Goal: Information Seeking & Learning: Learn about a topic

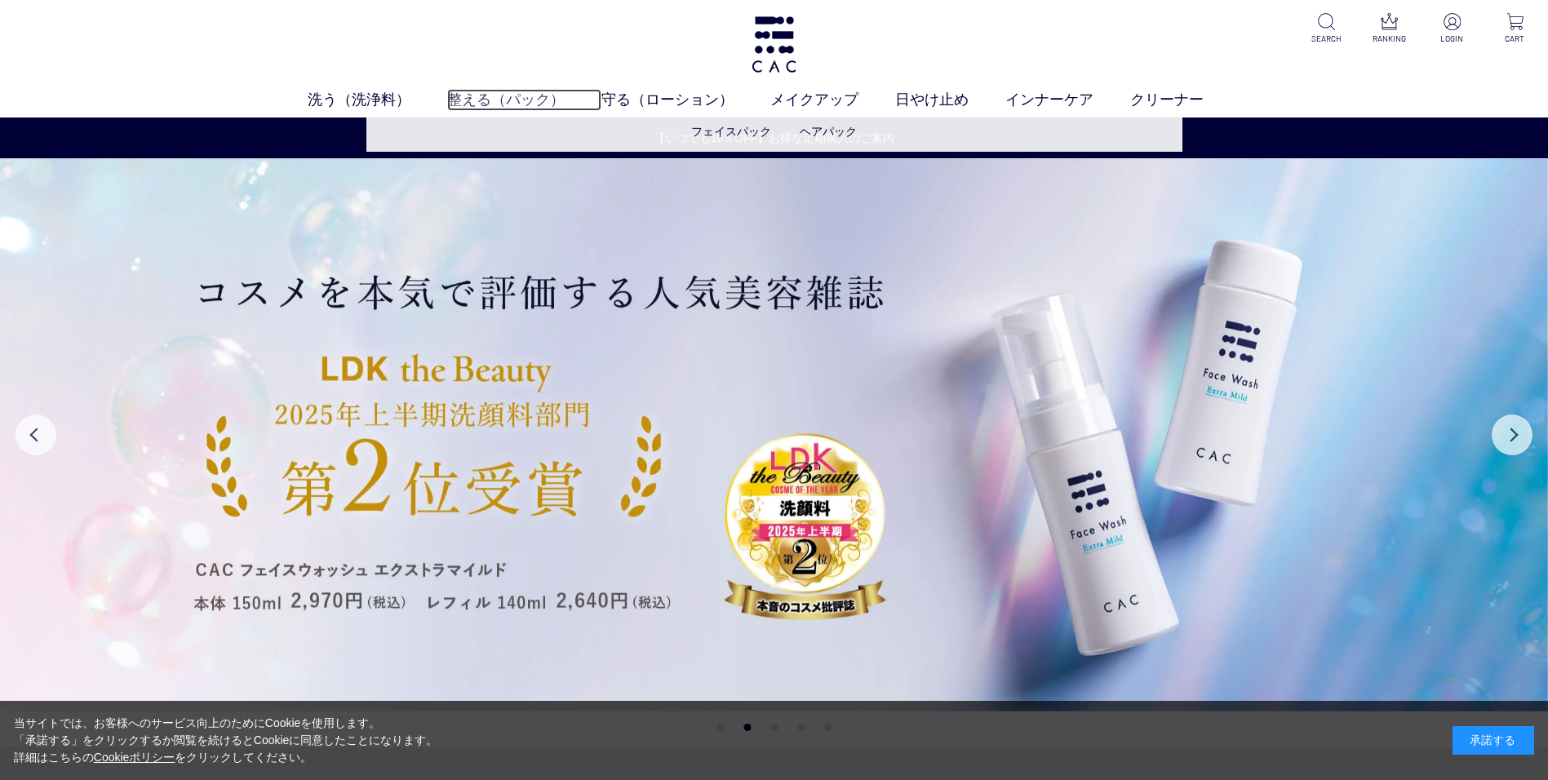
click at [525, 104] on link "整える（パック）" at bounding box center [524, 100] width 154 height 22
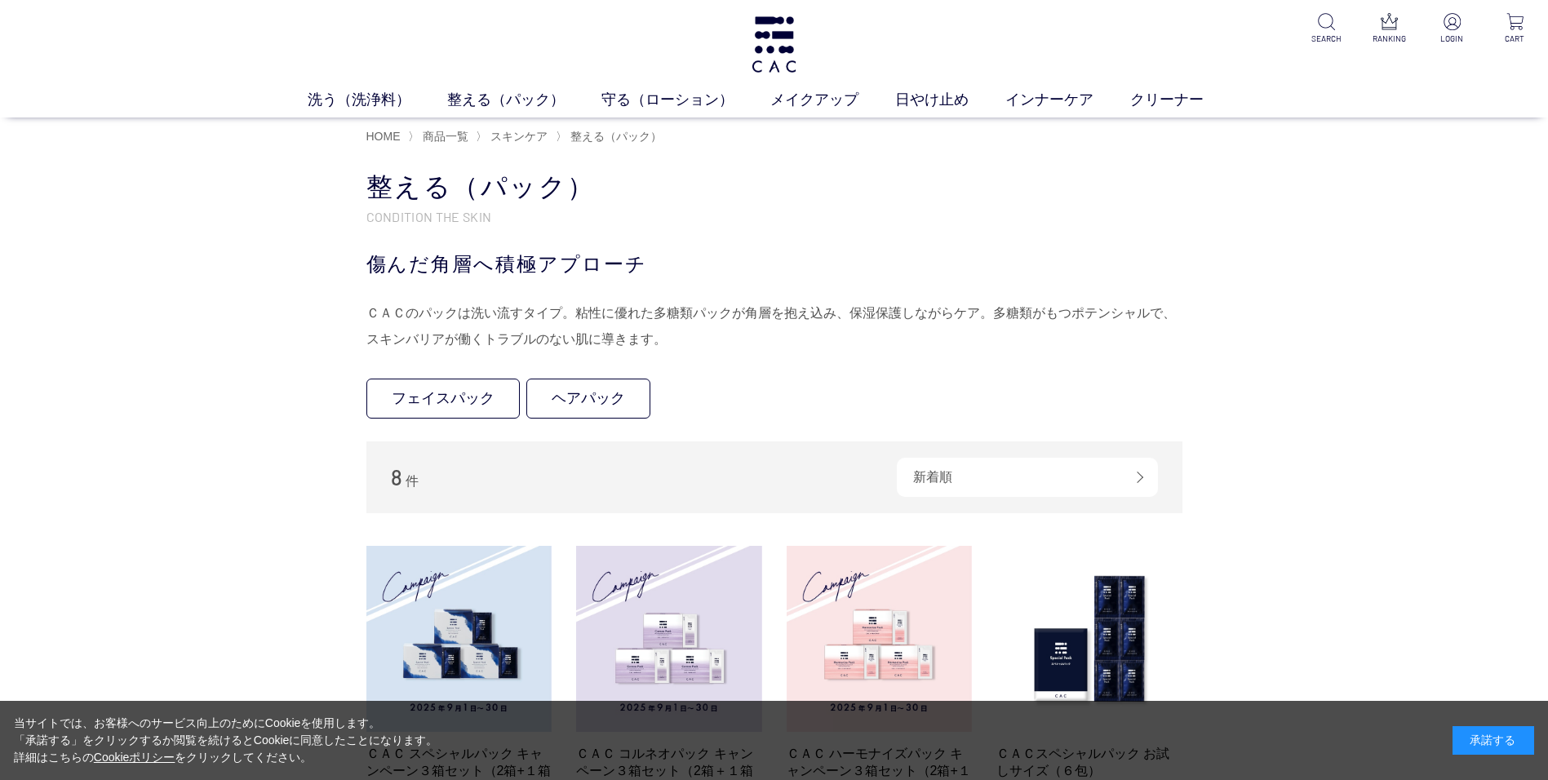
scroll to position [326, 0]
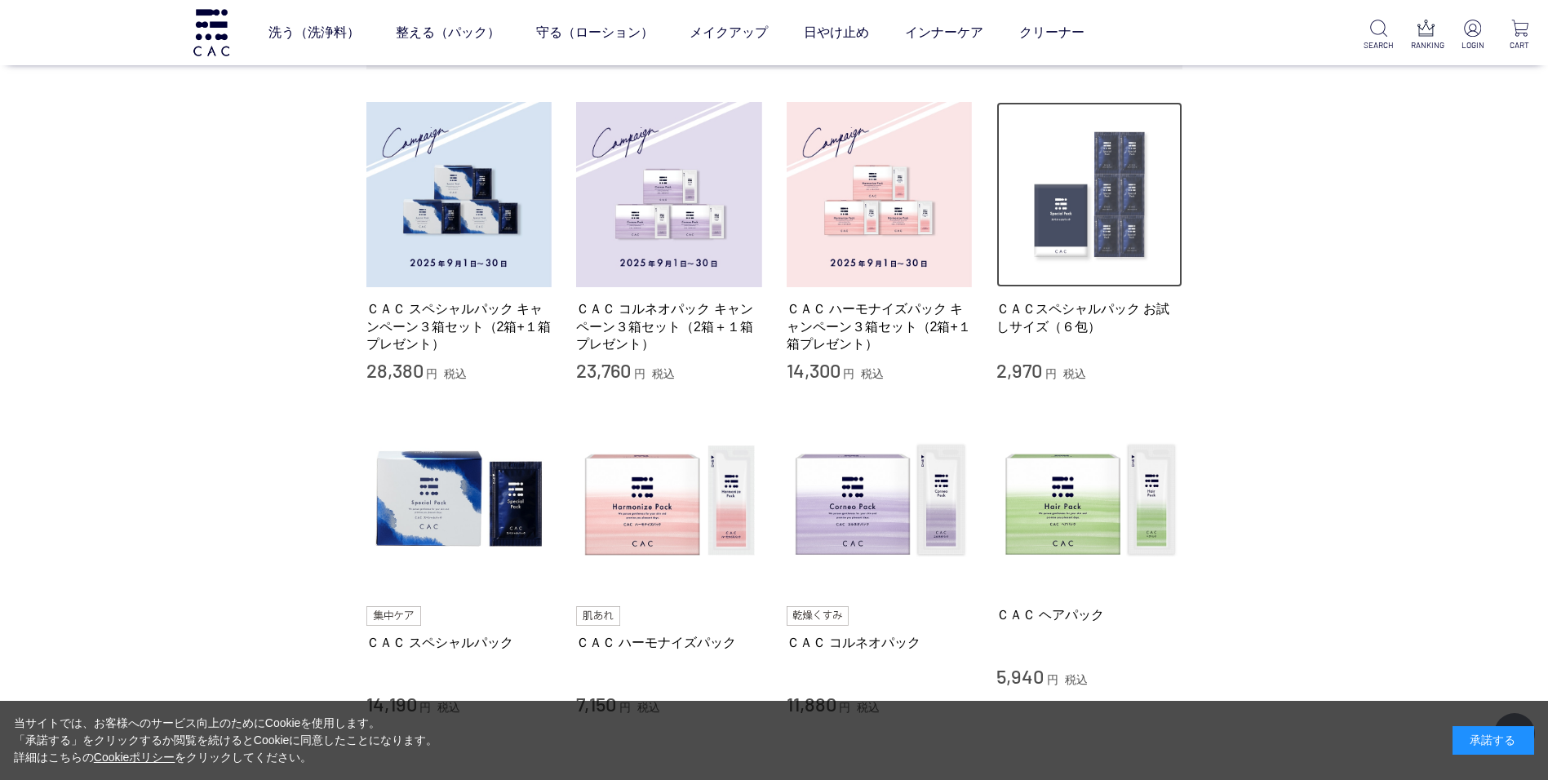
click at [1045, 211] on img at bounding box center [1090, 195] width 186 height 186
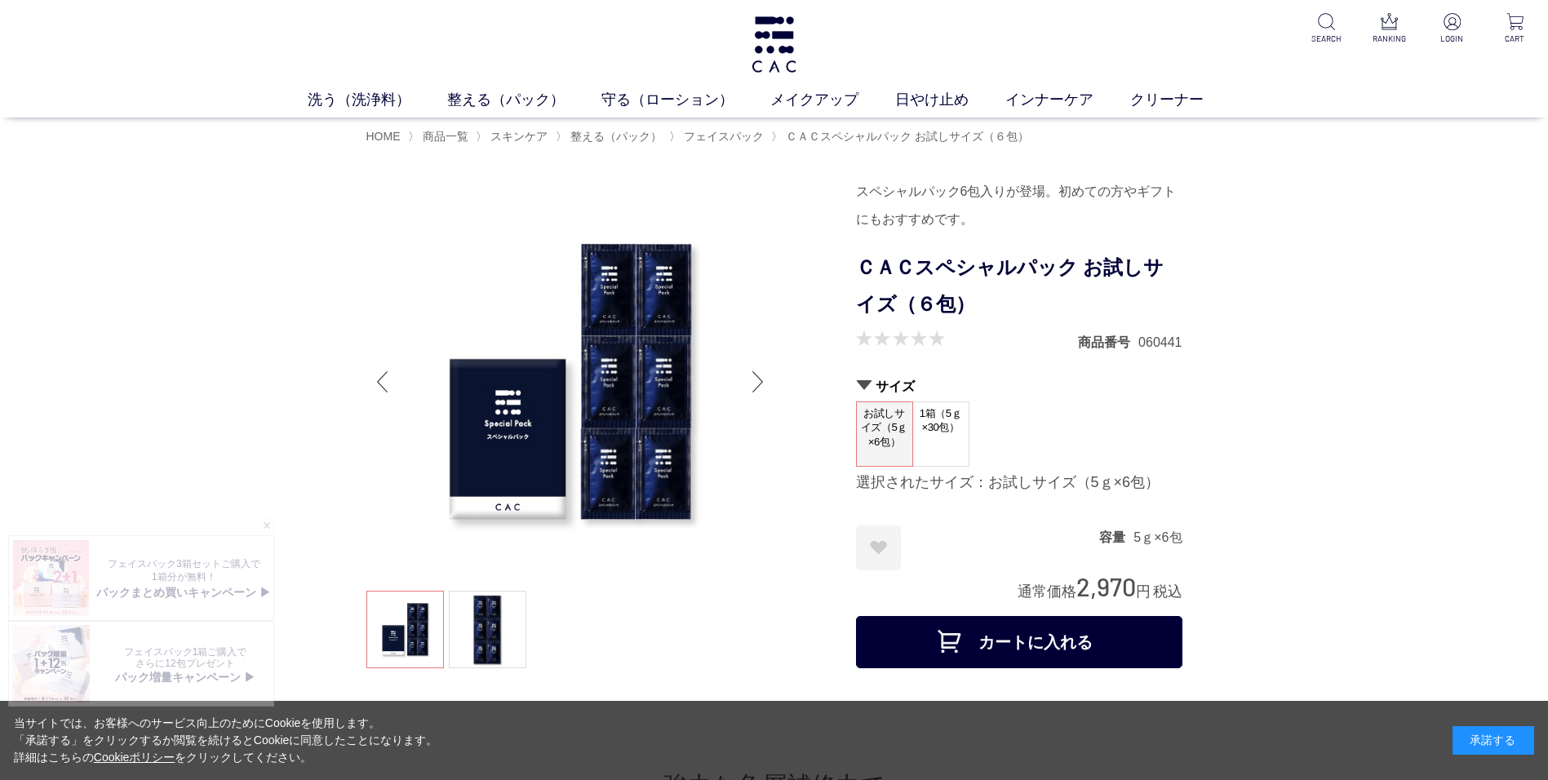
click at [943, 442] on span "1箱（5ｇ×30包）" at bounding box center [941, 425] width 56 height 47
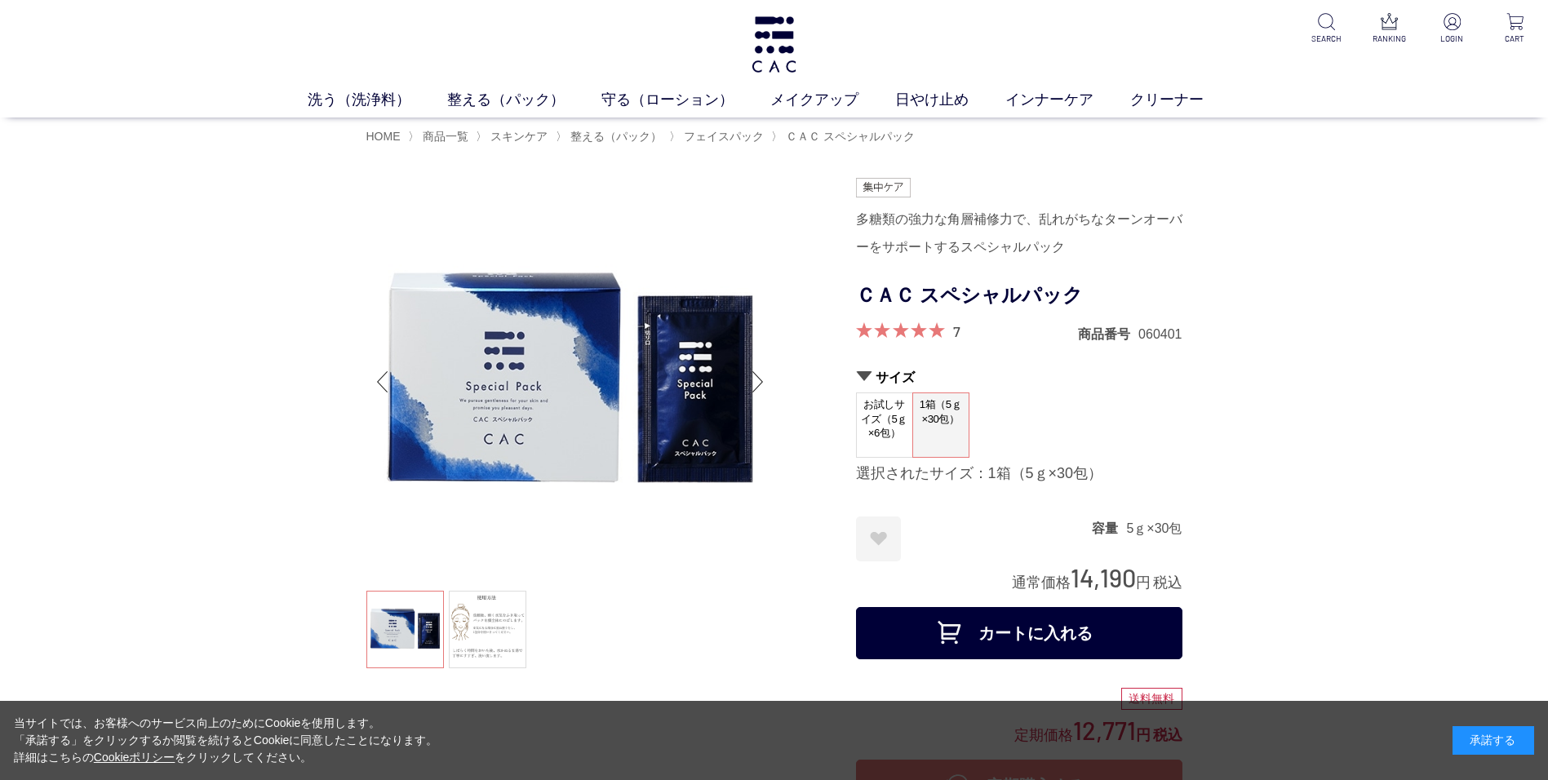
click at [877, 432] on span "お試しサイズ（5ｇ×6包）" at bounding box center [885, 418] width 56 height 51
click at [378, 96] on link "洗う（洗浄料）" at bounding box center [378, 100] width 140 height 22
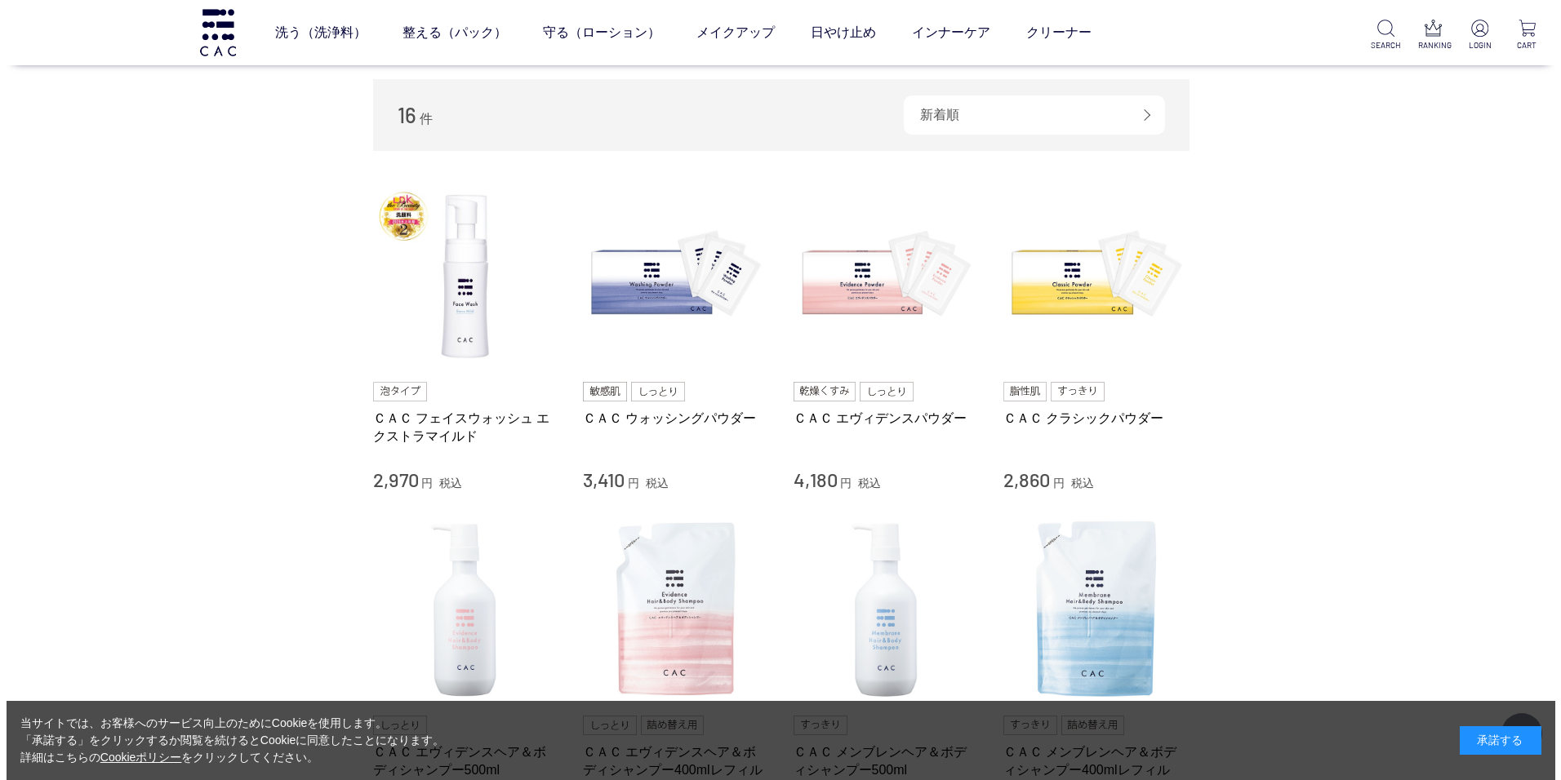
scroll to position [163, 0]
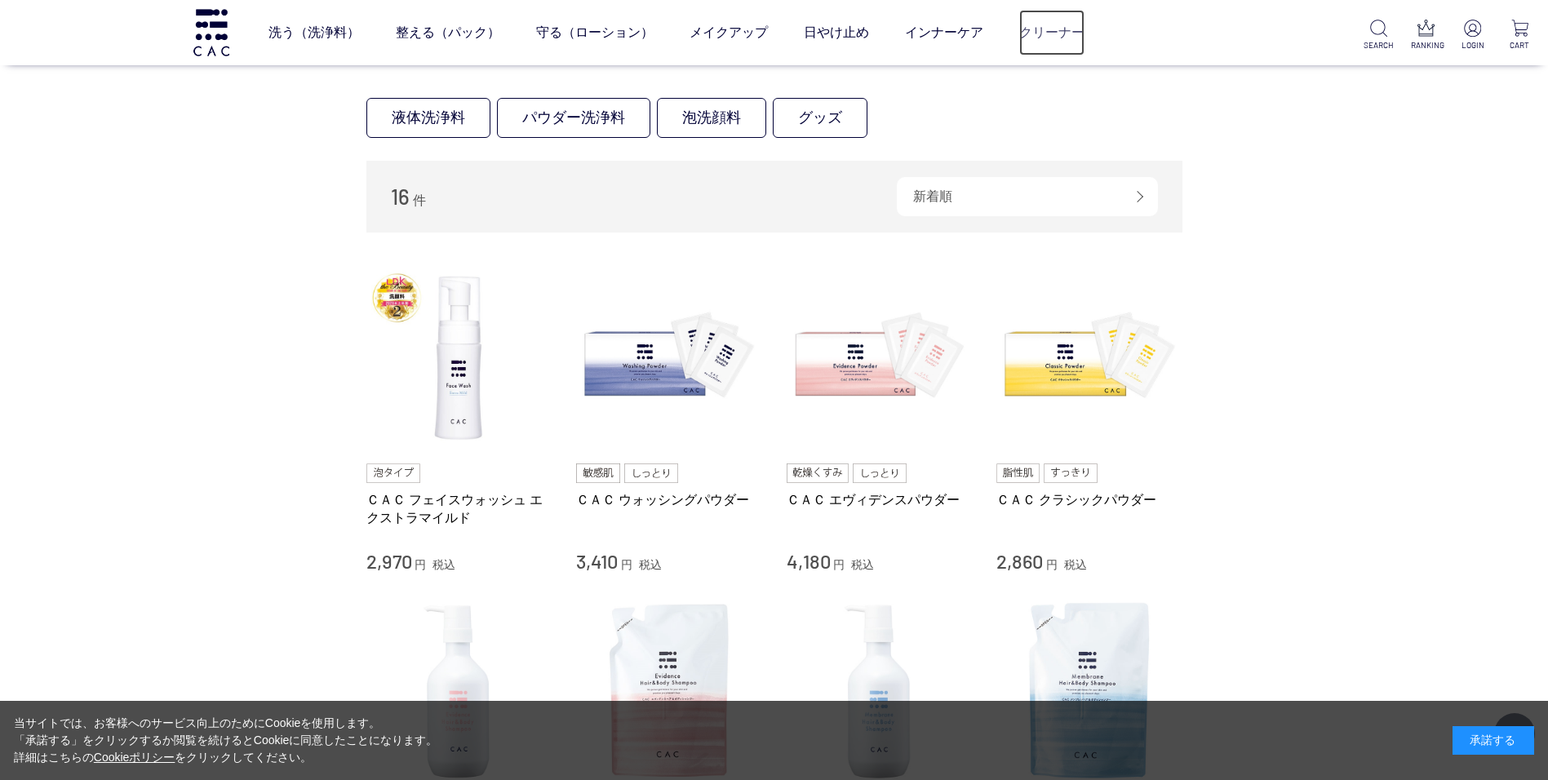
click at [1039, 35] on link "クリーナー" at bounding box center [1051, 33] width 65 height 46
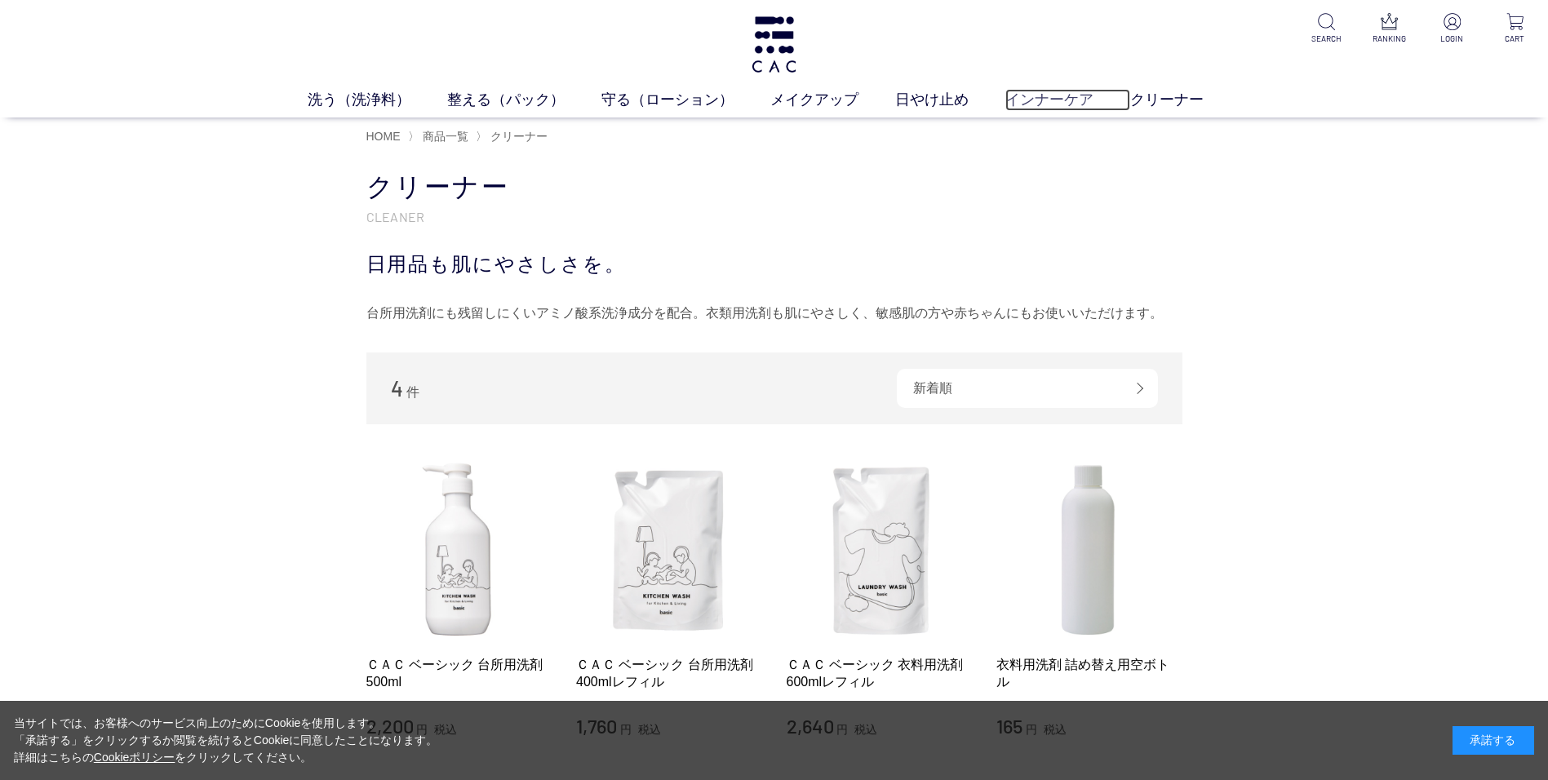
click at [1033, 100] on link "インナーケア" at bounding box center [1068, 100] width 125 height 22
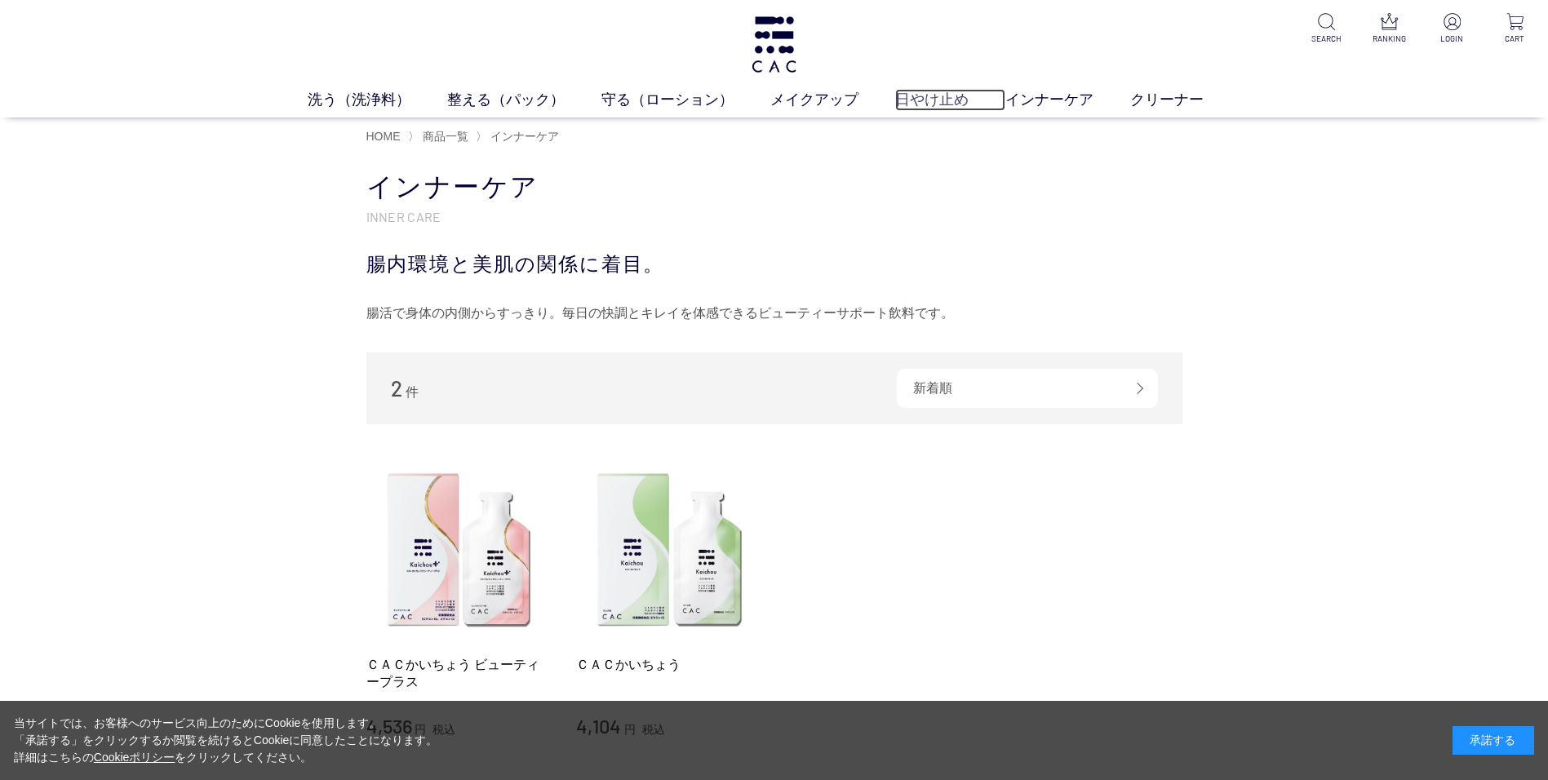
click at [914, 102] on link "日やけ止め" at bounding box center [950, 100] width 110 height 22
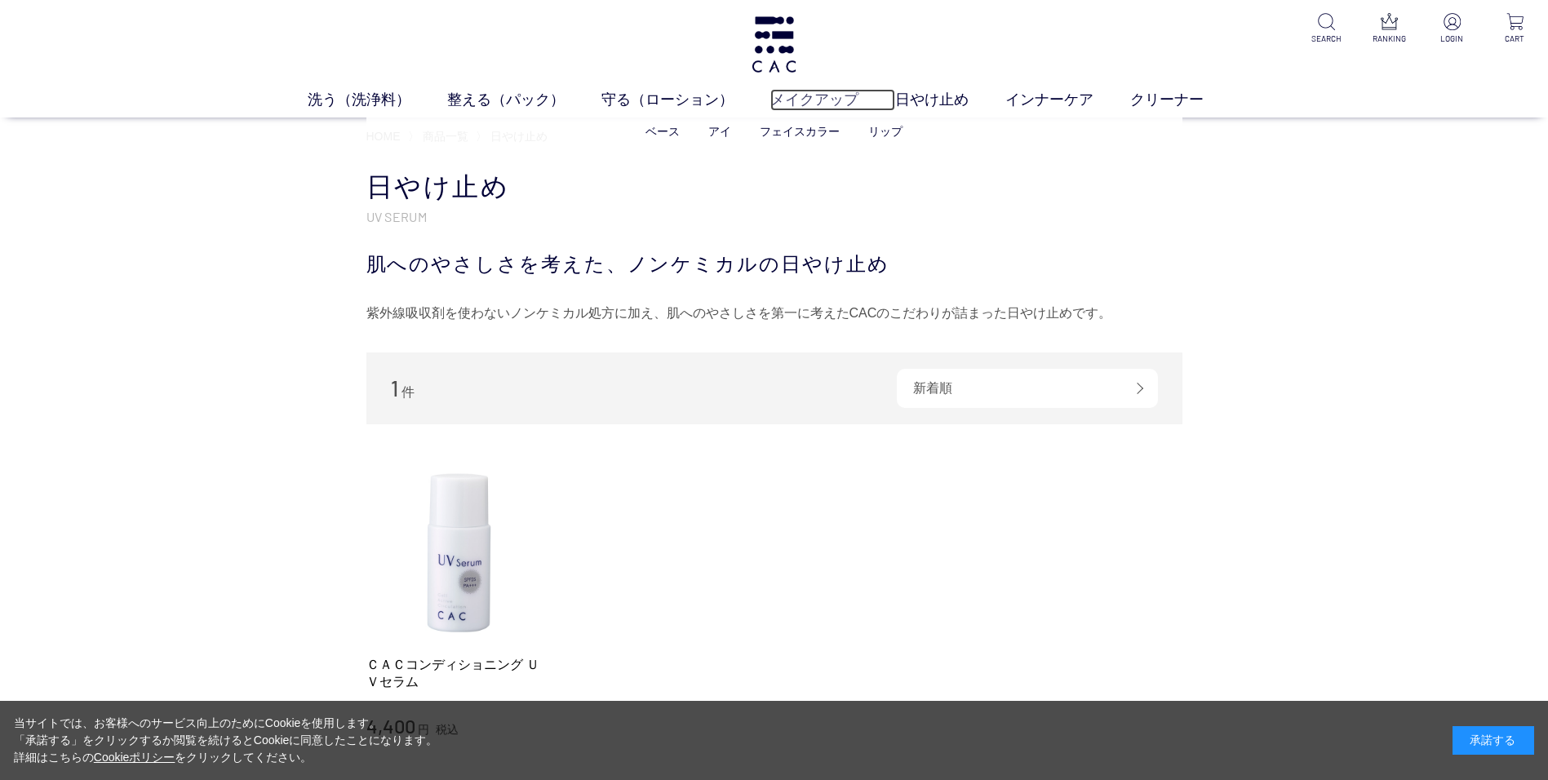
click at [803, 99] on link "メイクアップ" at bounding box center [832, 100] width 125 height 22
click at [665, 103] on link "守る（ローション）" at bounding box center [692, 101] width 169 height 22
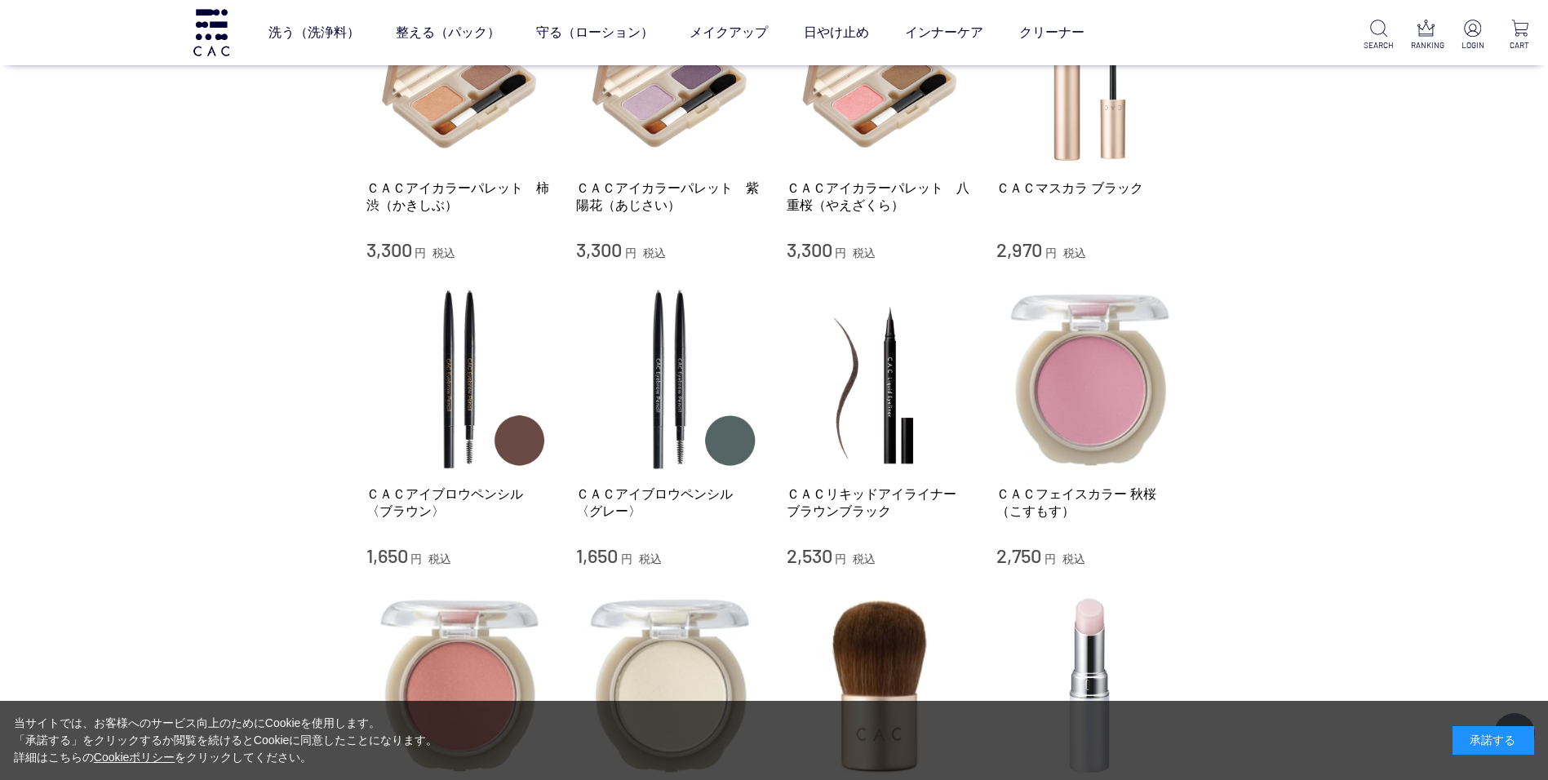
scroll to position [1796, 0]
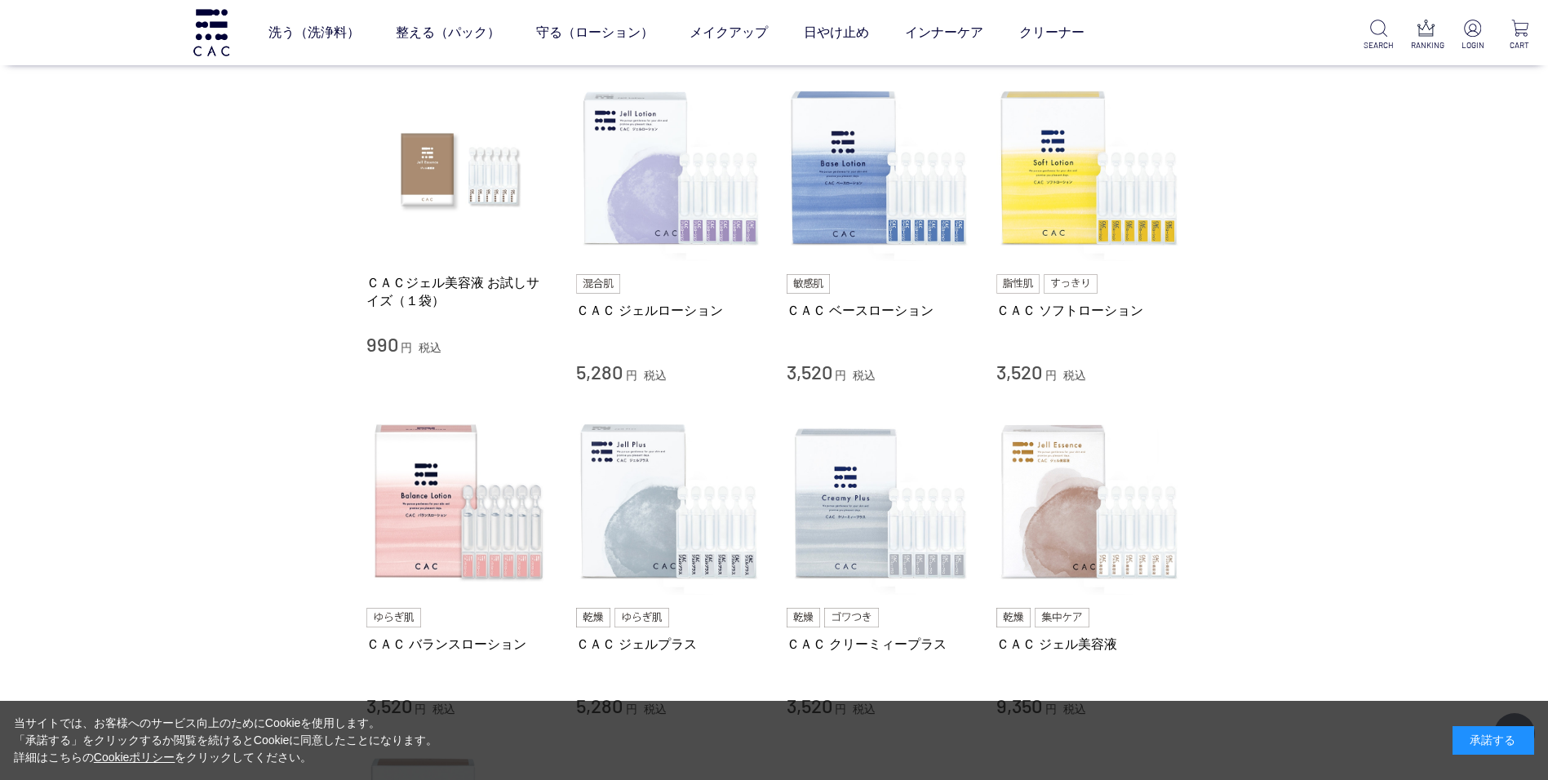
scroll to position [653, 0]
